Goal: Find specific page/section: Find specific page/section

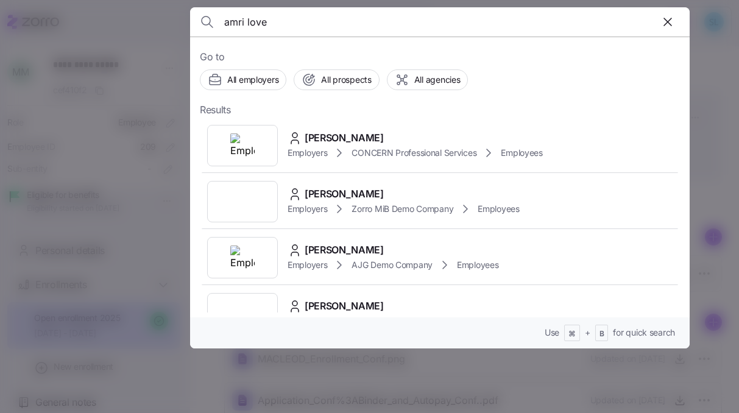
type input "amri love"
click at [356, 133] on div "[PERSON_NAME]" at bounding box center [415, 137] width 255 height 15
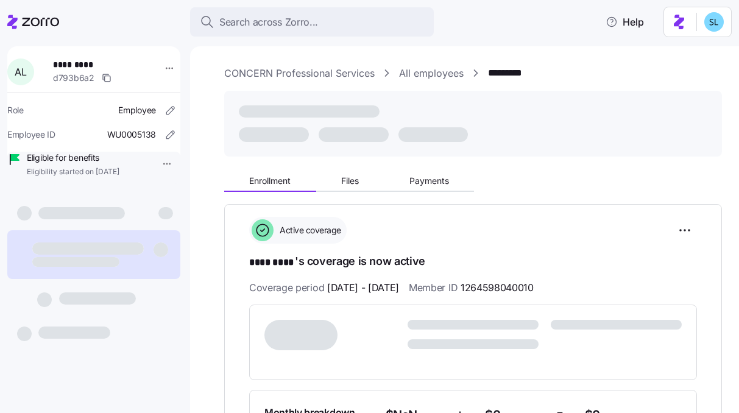
click at [523, 283] on span "1264598040010" at bounding box center [497, 287] width 73 height 15
copy span "1264598040010"
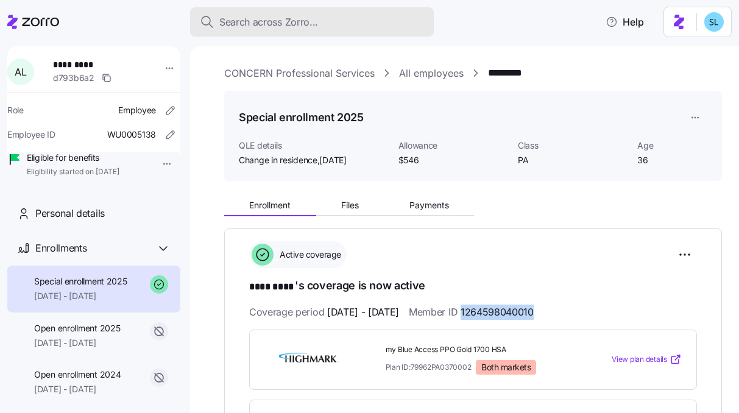
click at [308, 15] on span "Search across Zorro..." at bounding box center [268, 22] width 99 height 15
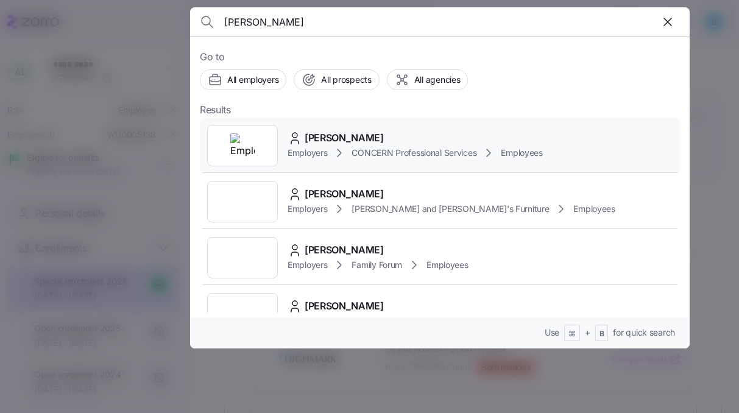
type input "[PERSON_NAME]"
click at [357, 127] on div "[PERSON_NAME] Employers CONCERN Professional Services Employees" at bounding box center [440, 146] width 480 height 56
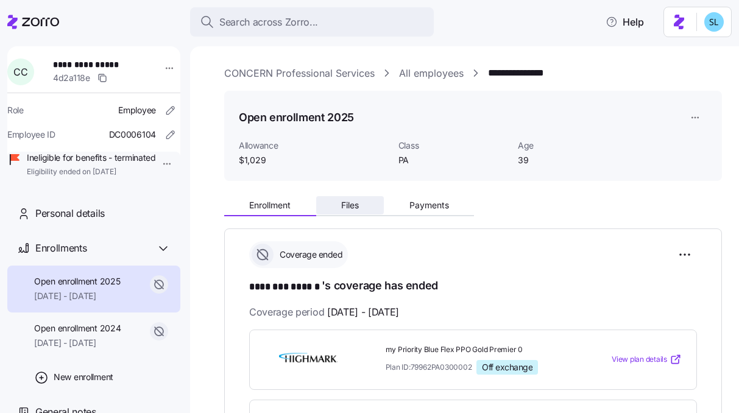
click at [361, 207] on button "Files" at bounding box center [350, 205] width 68 height 18
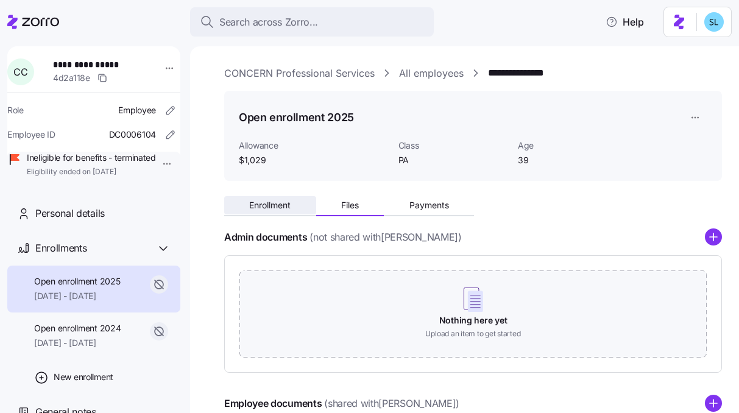
click at [285, 208] on span "Enrollment" at bounding box center [269, 205] width 41 height 9
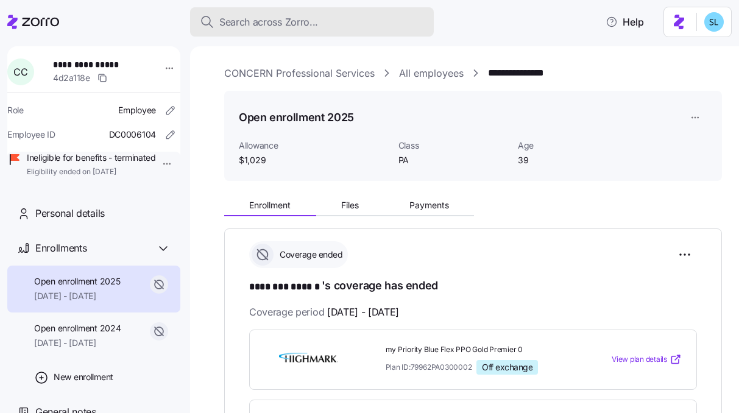
click at [236, 13] on button "Search across Zorro..." at bounding box center [312, 21] width 244 height 29
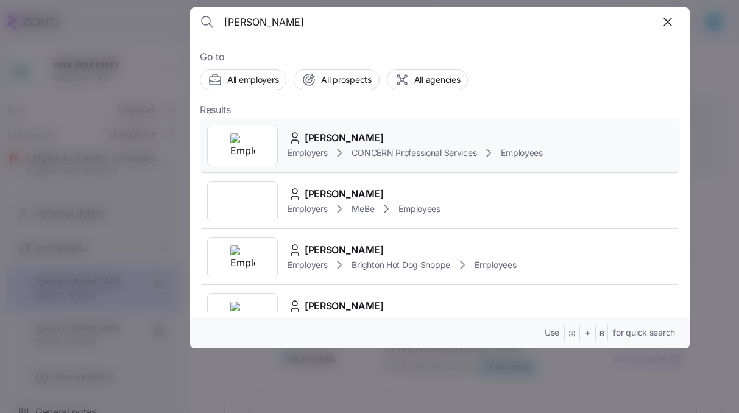
type input "[PERSON_NAME]"
click at [372, 132] on span "[PERSON_NAME]" at bounding box center [344, 137] width 79 height 15
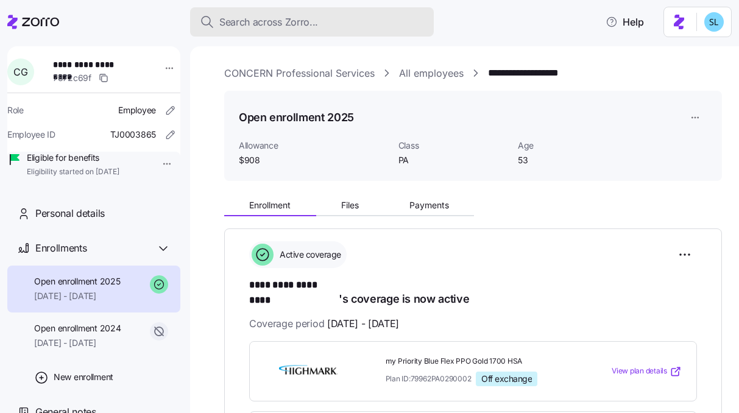
click at [288, 24] on span "Search across Zorro..." at bounding box center [268, 22] width 99 height 15
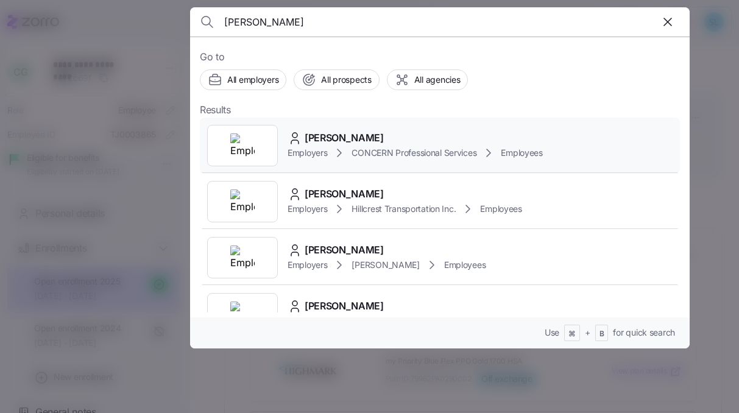
type input "[PERSON_NAME]"
click at [335, 144] on span "[PERSON_NAME]" at bounding box center [344, 137] width 79 height 15
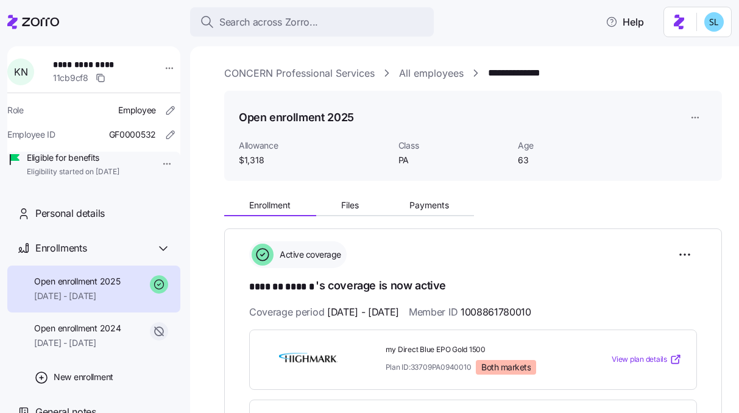
click at [518, 311] on span "1008861780010" at bounding box center [496, 312] width 71 height 15
copy span "1008861780010"
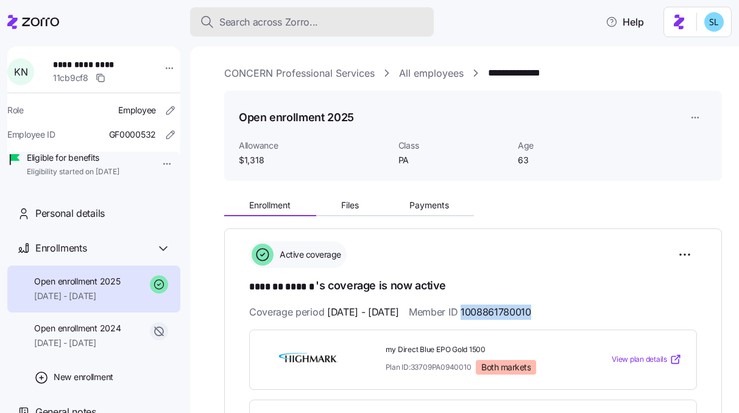
click at [378, 26] on div "Search across Zorro..." at bounding box center [312, 22] width 224 height 15
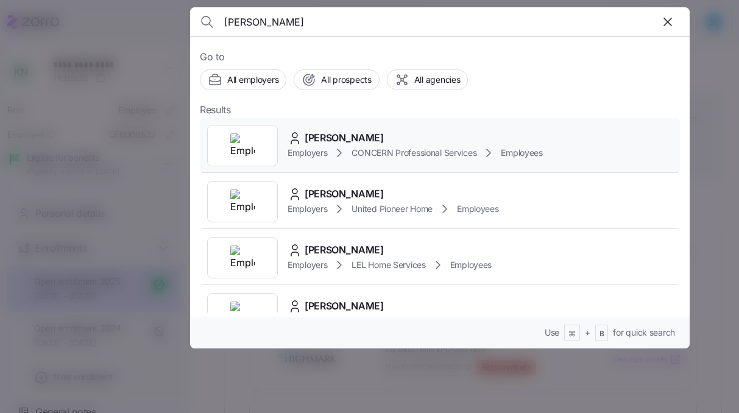
type input "[PERSON_NAME]"
click at [392, 134] on div "[PERSON_NAME]" at bounding box center [415, 137] width 255 height 15
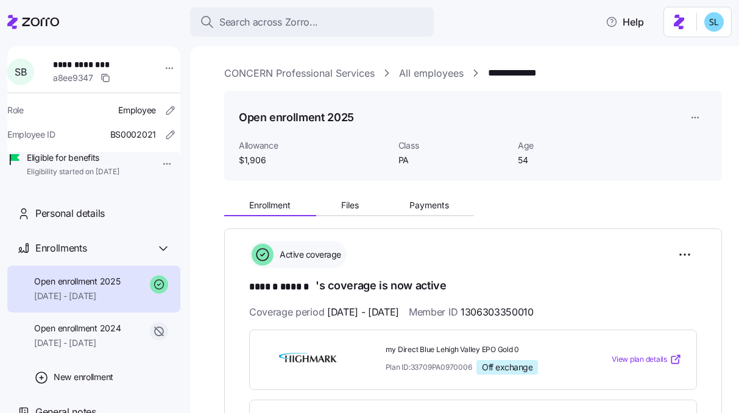
click at [520, 310] on span "1306303350010" at bounding box center [497, 312] width 73 height 15
copy span "1306303350010"
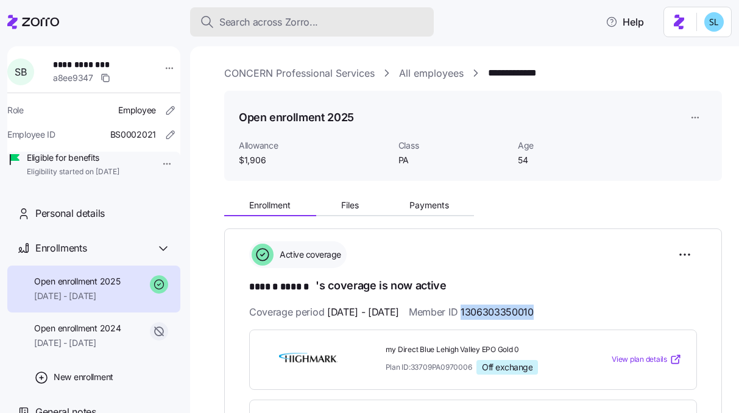
click at [334, 24] on div "Search across Zorro..." at bounding box center [312, 22] width 224 height 15
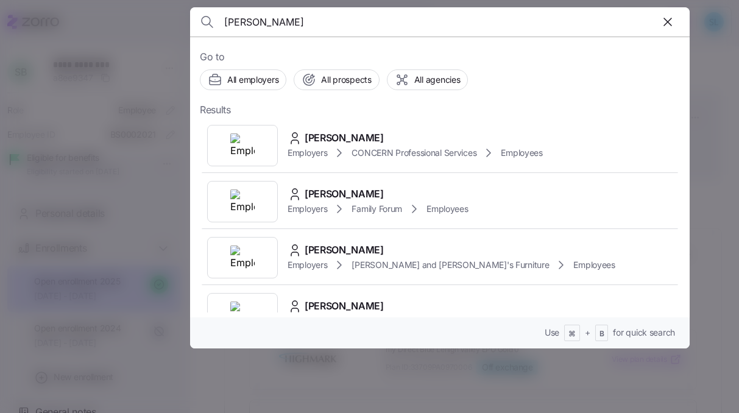
type input "[PERSON_NAME]"
click at [353, 135] on span "[PERSON_NAME]" at bounding box center [344, 137] width 79 height 15
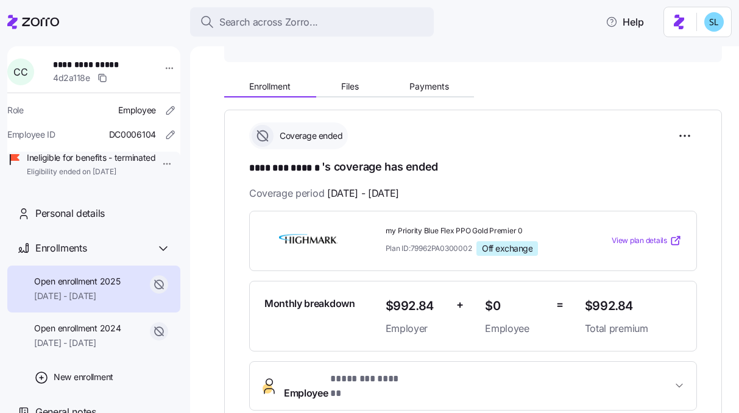
scroll to position [163, 0]
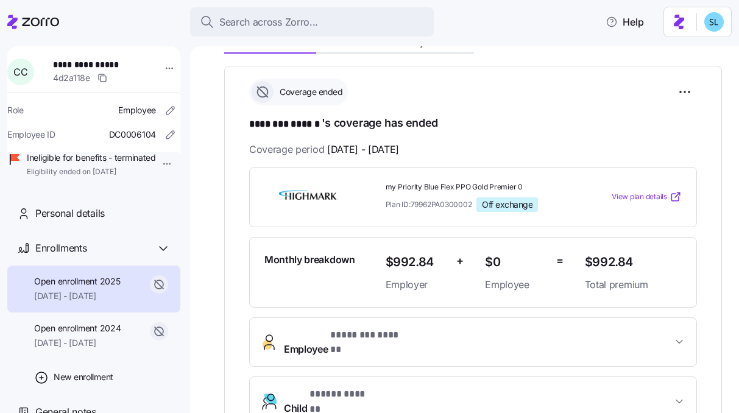
click at [477, 325] on button "Employee * ******** ****** *" at bounding box center [473, 342] width 447 height 49
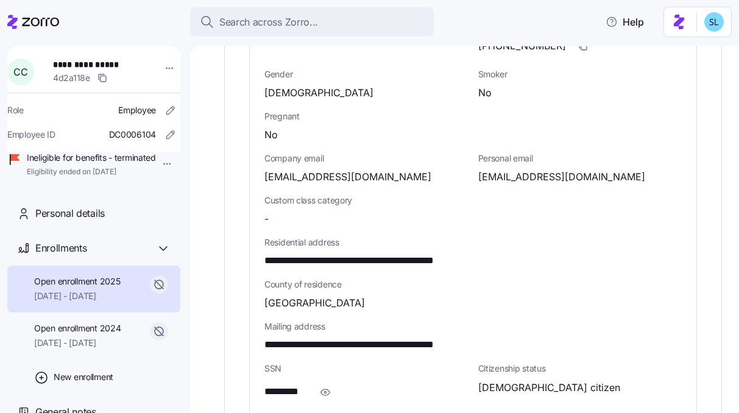
scroll to position [588, 0]
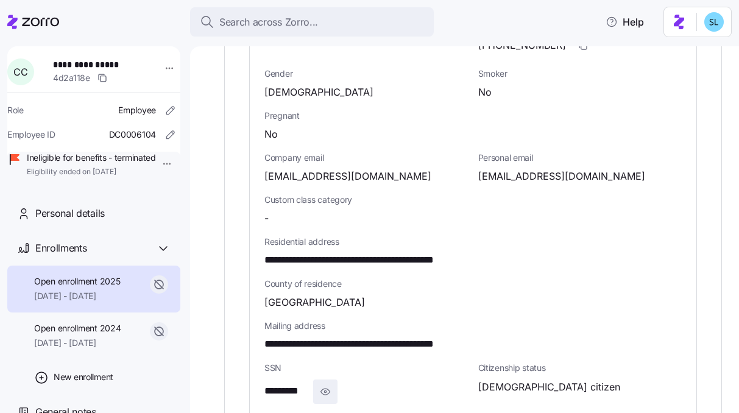
click at [327, 385] on icon "button" at bounding box center [325, 392] width 12 height 15
click at [299, 384] on span "**********" at bounding box center [294, 391] width 60 height 15
copy span "****"
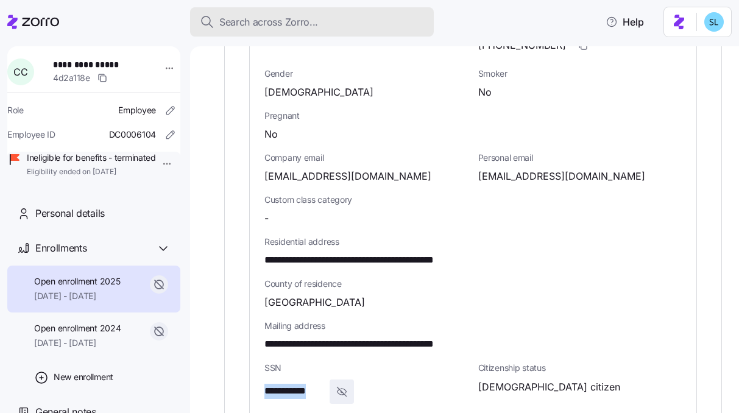
click at [328, 20] on div "Search across Zorro..." at bounding box center [312, 22] width 224 height 15
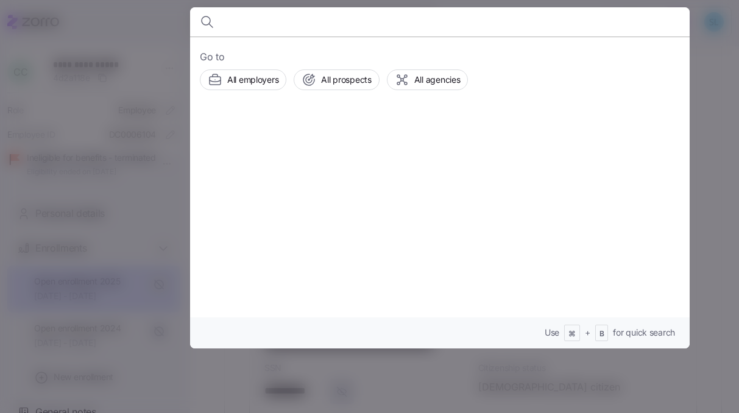
type input "n"
type input "r"
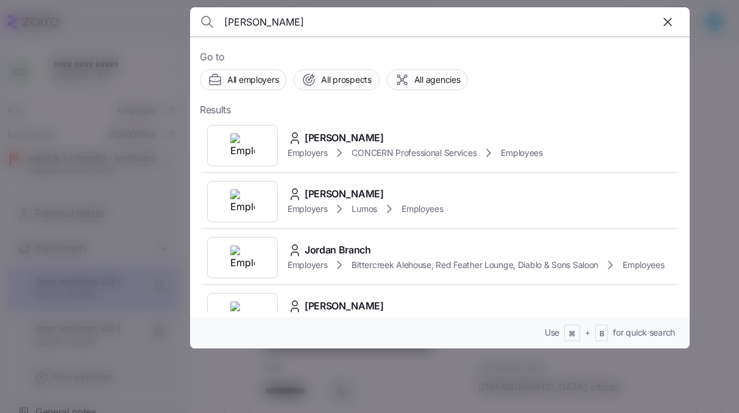
type input "[PERSON_NAME]"
click at [377, 133] on div "[PERSON_NAME]" at bounding box center [415, 137] width 255 height 15
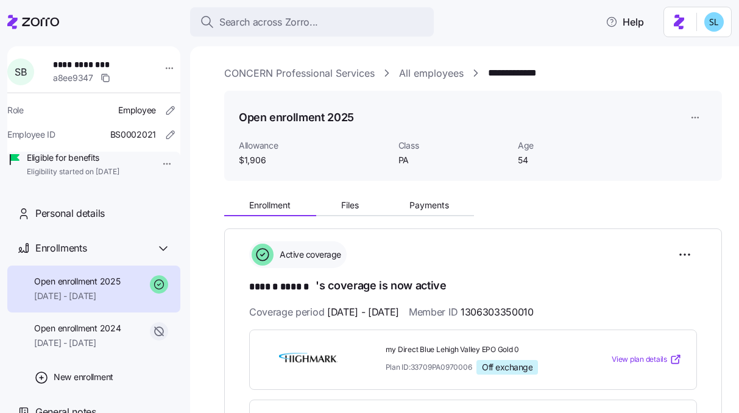
click at [534, 310] on span "1306303350010" at bounding box center [497, 312] width 73 height 15
copy span "1306303350010"
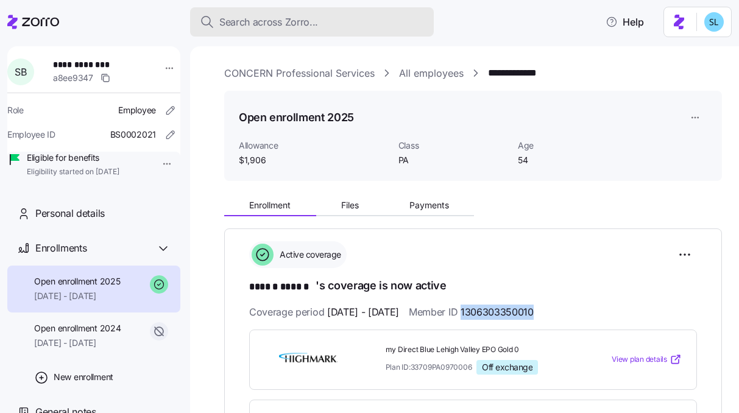
click at [378, 20] on div "Search across Zorro..." at bounding box center [312, 22] width 224 height 15
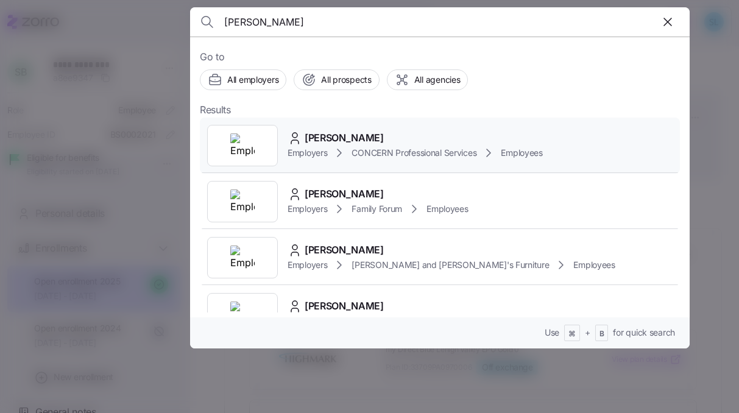
type input "[PERSON_NAME]"
click at [364, 132] on span "[PERSON_NAME]" at bounding box center [344, 137] width 79 height 15
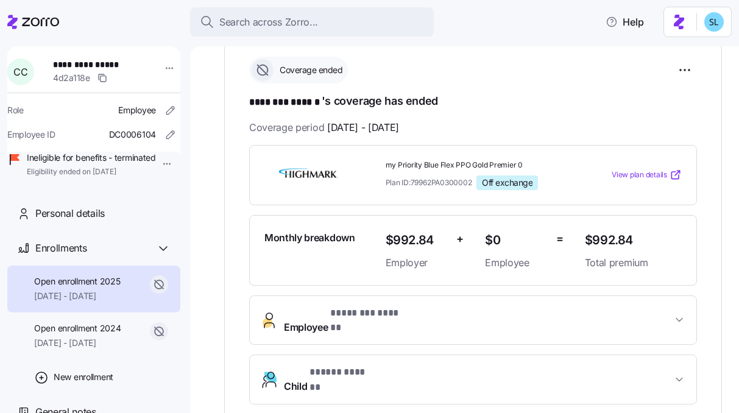
scroll to position [391, 0]
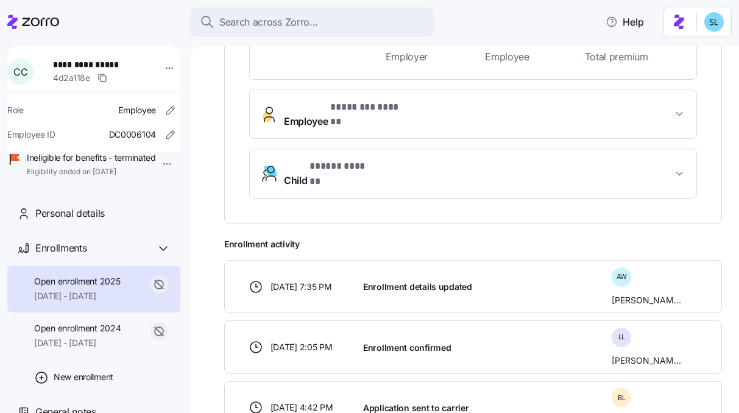
click at [403, 107] on span "* ******** ****** *" at bounding box center [368, 107] width 77 height 15
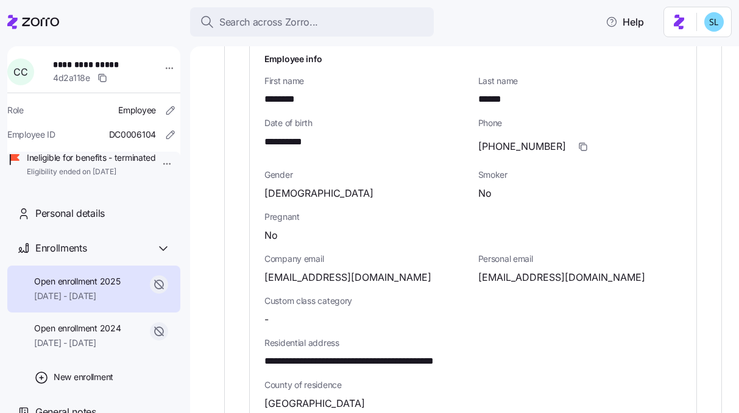
scroll to position [547, 0]
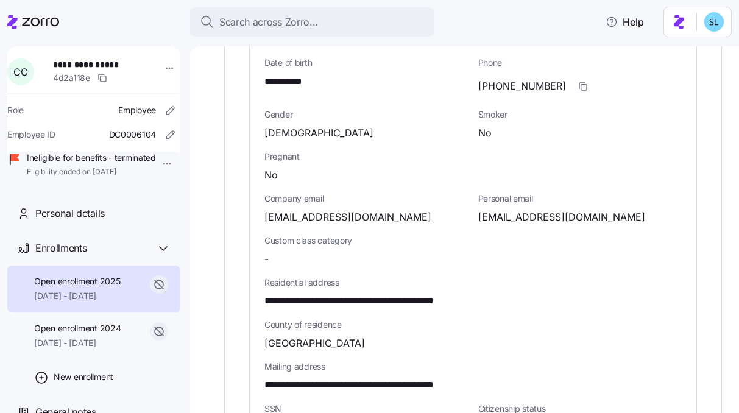
click at [300, 74] on span "**********" at bounding box center [289, 81] width 51 height 15
copy span "****"
click at [362, 294] on span "**********" at bounding box center [373, 301] width 218 height 15
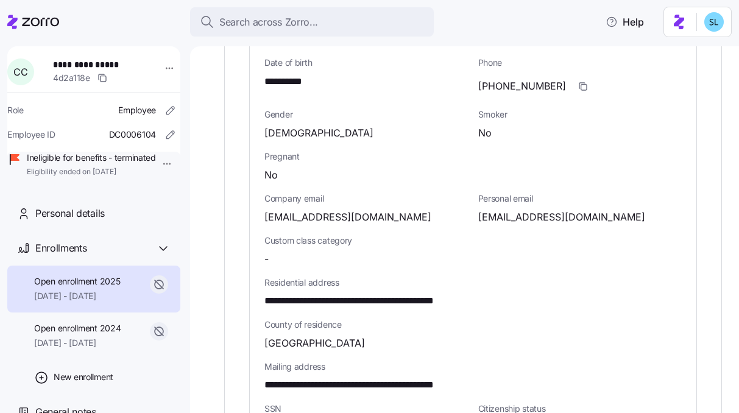
click at [361, 299] on div "**********" at bounding box center [473, 293] width 427 height 42
click at [360, 294] on span "**********" at bounding box center [373, 301] width 218 height 15
copy span "******"
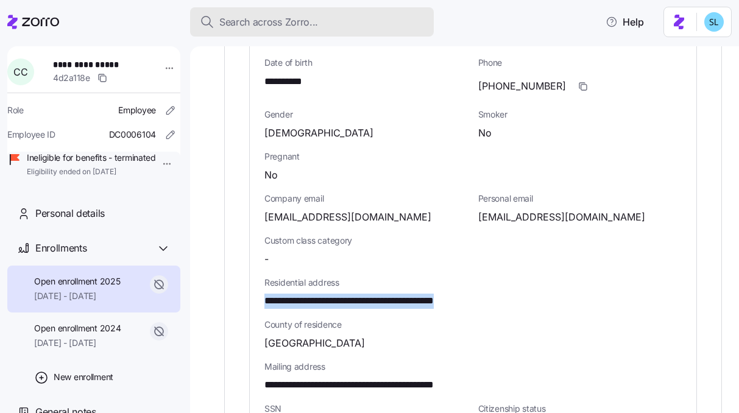
click at [300, 19] on span "Search across Zorro..." at bounding box center [268, 22] width 99 height 15
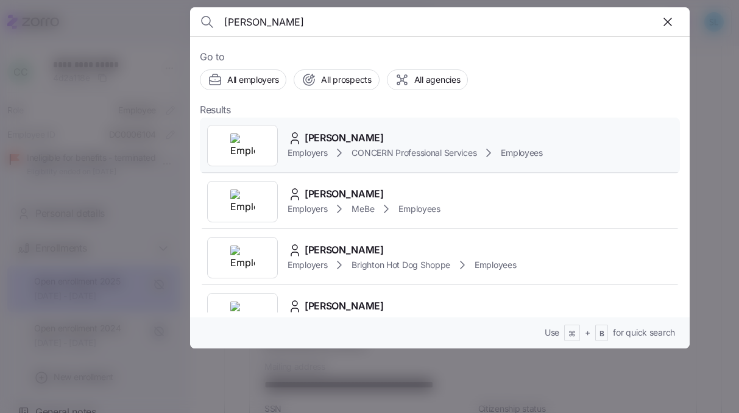
type input "[PERSON_NAME]"
click at [364, 135] on span "[PERSON_NAME]" at bounding box center [344, 137] width 79 height 15
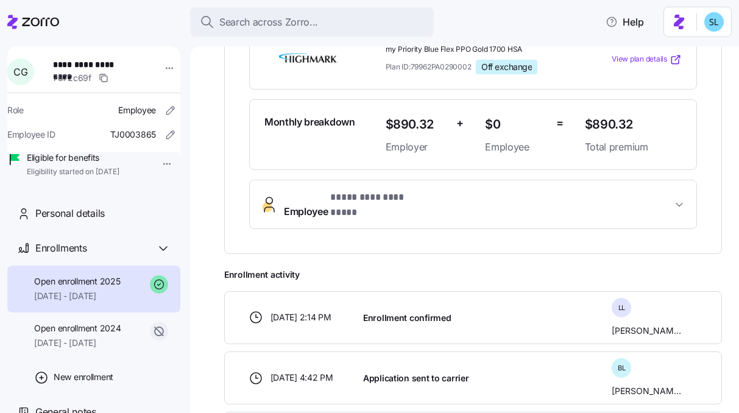
scroll to position [313, 0]
click at [399, 194] on button "Employee * ********* ********* *" at bounding box center [473, 204] width 447 height 49
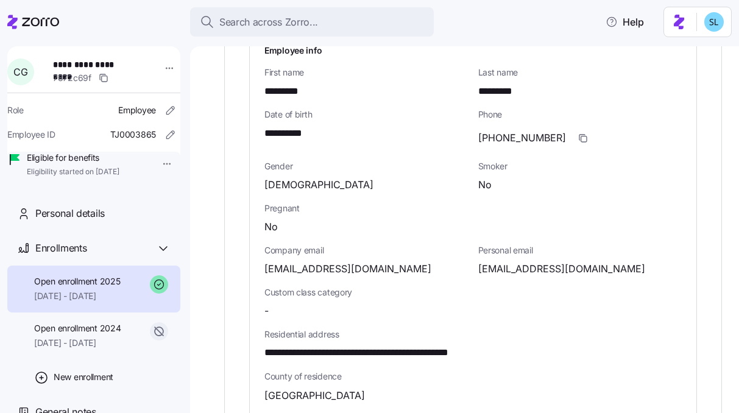
scroll to position [528, 0]
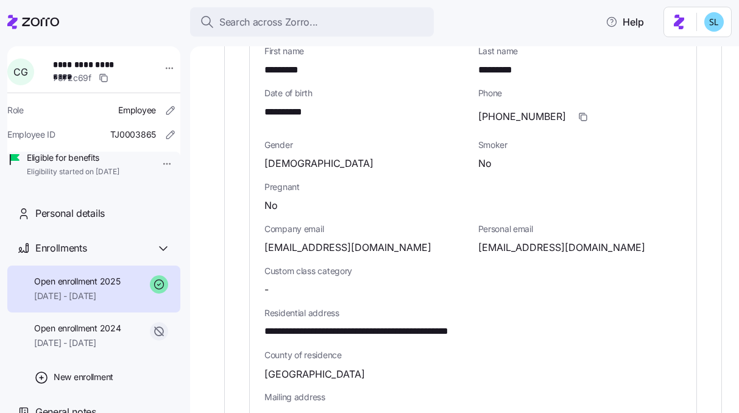
click at [328, 324] on span "**********" at bounding box center [390, 331] width 252 height 15
copy span "****"
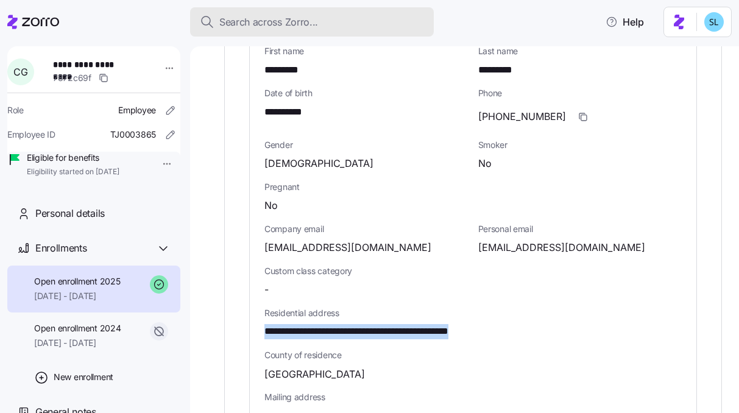
click at [358, 26] on div "Search across Zorro..." at bounding box center [312, 22] width 224 height 15
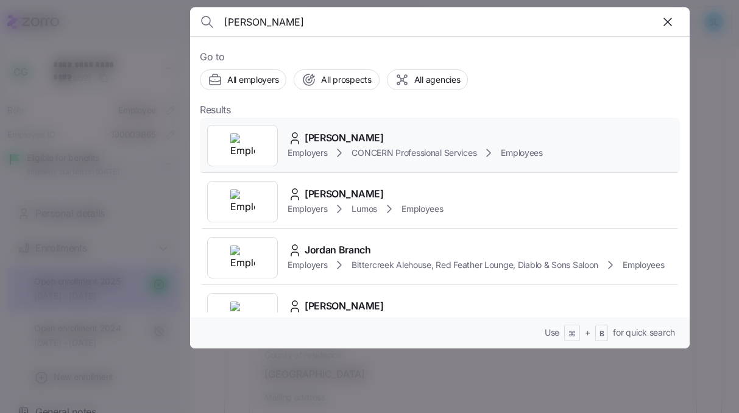
type input "[PERSON_NAME]"
click at [367, 130] on span "[PERSON_NAME]" at bounding box center [344, 137] width 79 height 15
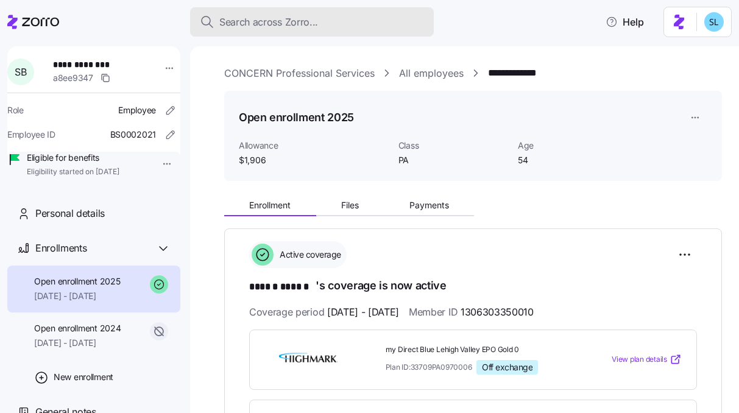
click at [296, 20] on span "Search across Zorro..." at bounding box center [268, 22] width 99 height 15
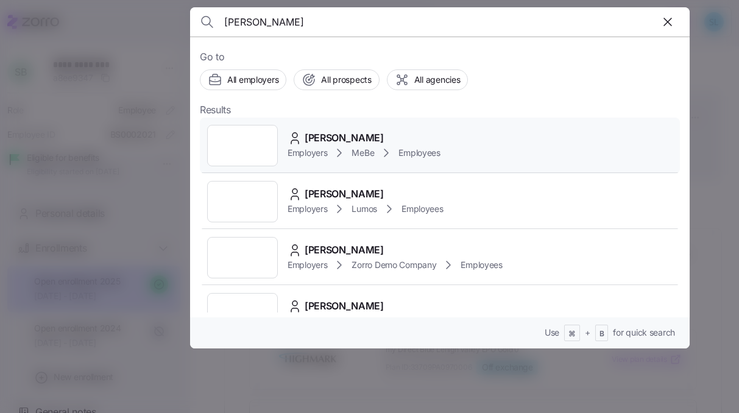
type input "[PERSON_NAME]"
click at [351, 132] on span "[PERSON_NAME]" at bounding box center [344, 137] width 79 height 15
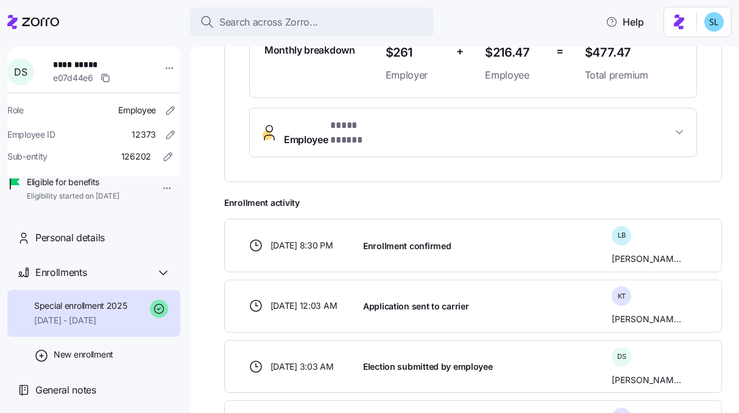
scroll to position [37, 0]
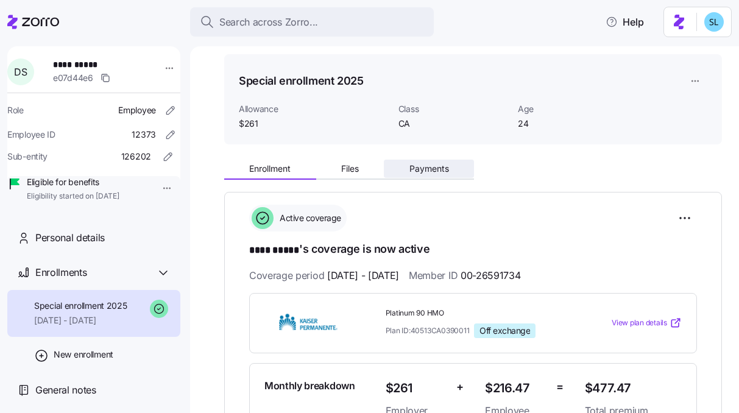
click at [429, 161] on button "Payments" at bounding box center [429, 169] width 90 height 18
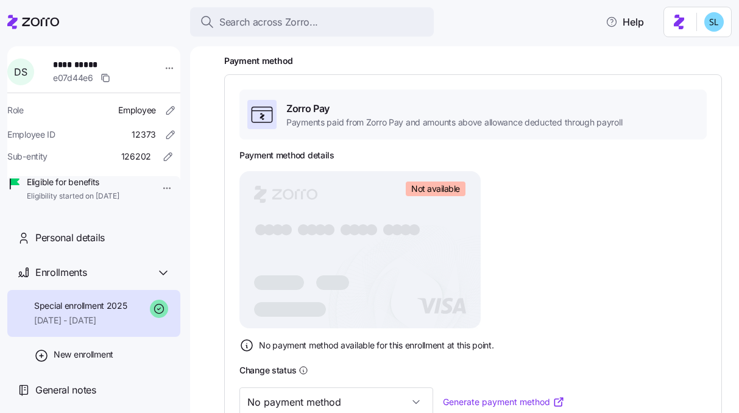
scroll to position [370, 0]
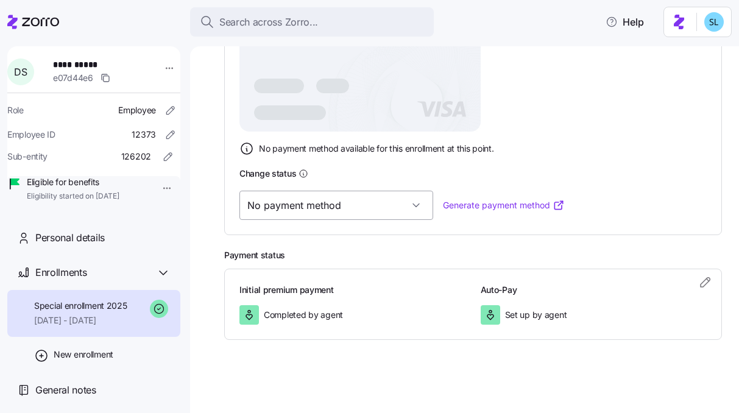
click at [294, 210] on input "No payment method" at bounding box center [336, 205] width 194 height 29
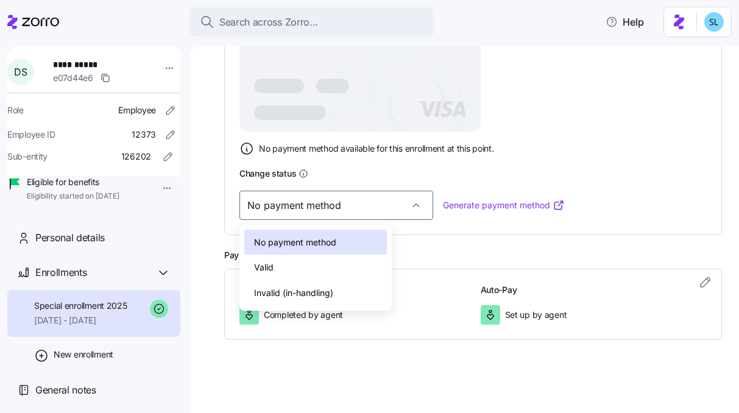
click at [296, 264] on div "Valid" at bounding box center [315, 268] width 143 height 26
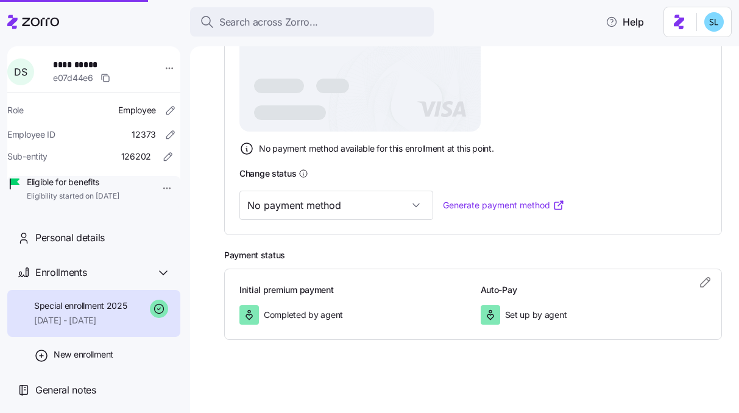
type input "Valid"
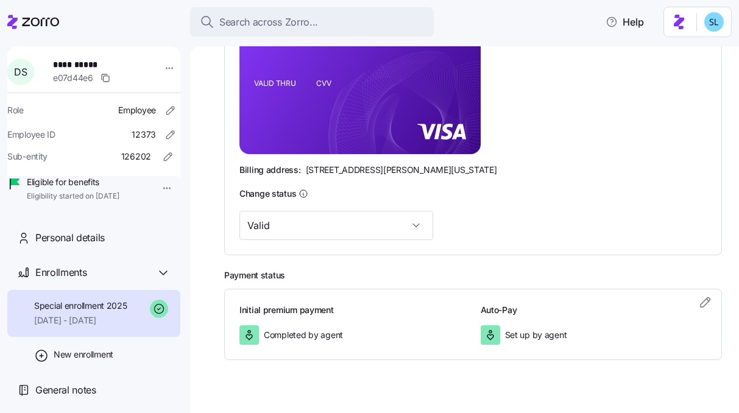
scroll to position [174, 0]
